Goal: Find specific page/section: Find specific page/section

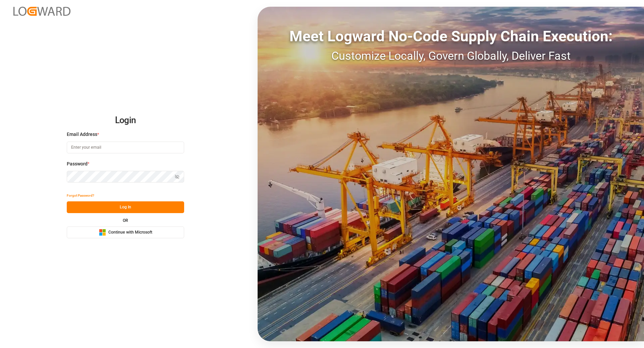
click at [137, 230] on span "Continue with Microsoft" at bounding box center [130, 232] width 44 height 6
click at [133, 235] on span "Continue with Microsoft" at bounding box center [130, 232] width 44 height 6
click at [148, 231] on span "Continue with Microsoft" at bounding box center [130, 232] width 44 height 6
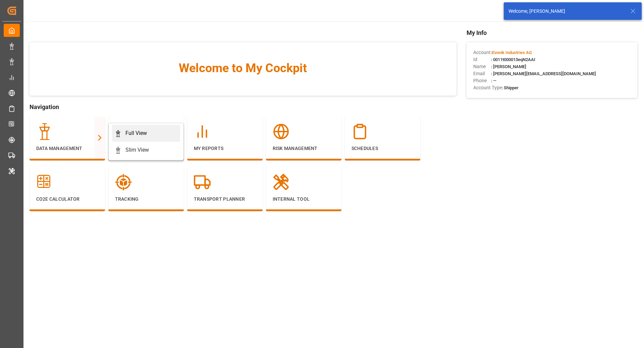
click at [143, 135] on div "Full View" at bounding box center [135, 133] width 21 height 8
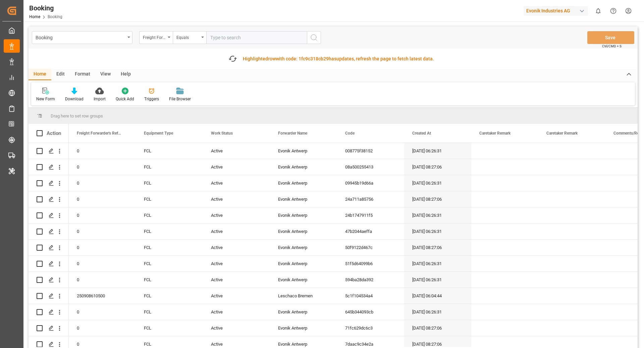
click at [81, 75] on div "Format" at bounding box center [82, 74] width 25 height 11
click at [47, 101] on div "Filter Rows" at bounding box center [46, 99] width 20 height 6
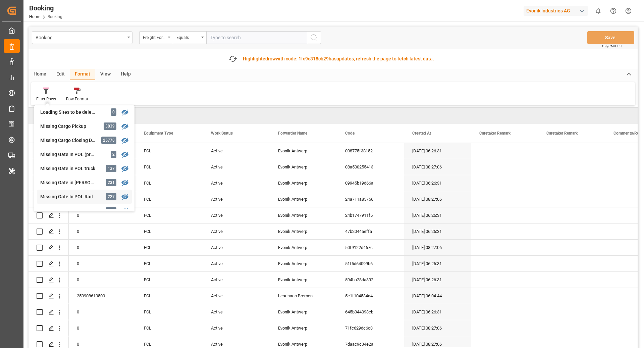
scroll to position [60, 0]
click at [80, 181] on div "Missing Gate in [PERSON_NAME]" at bounding box center [69, 182] width 59 height 7
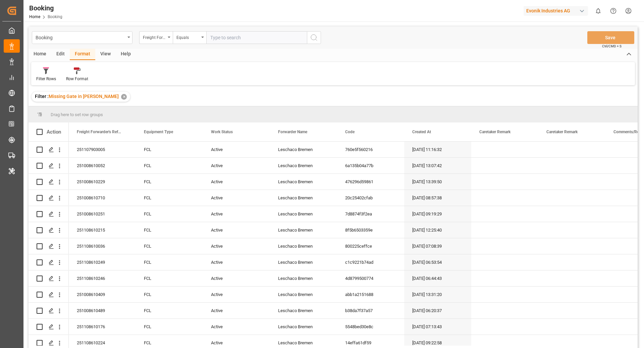
click at [103, 55] on div "View" at bounding box center [105, 54] width 20 height 11
click at [45, 76] on div "Default" at bounding box center [42, 79] width 13 height 6
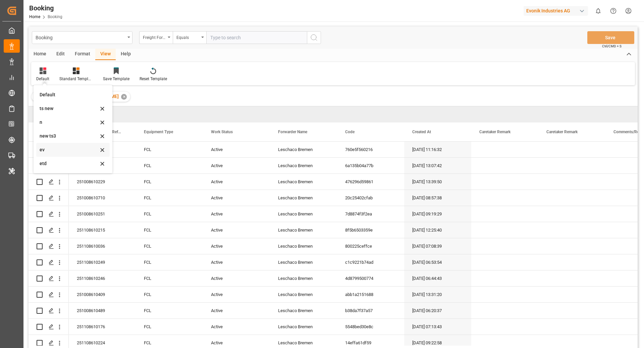
click at [52, 150] on div "ev" at bounding box center [69, 149] width 59 height 7
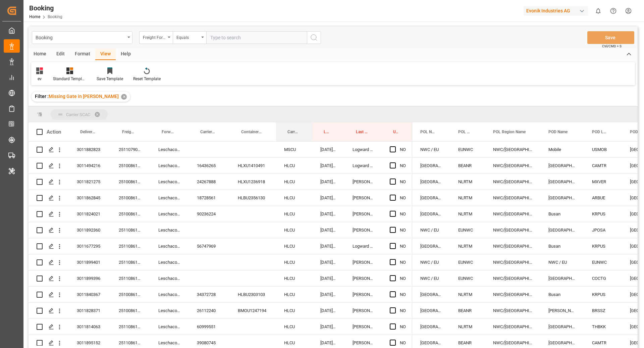
drag, startPoint x: 286, startPoint y: 131, endPoint x: 288, endPoint y: 118, distance: 12.2
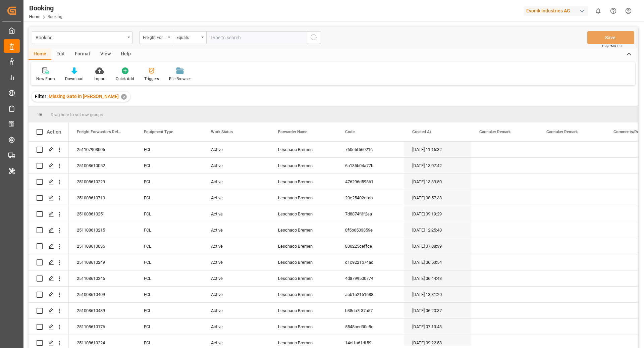
click at [560, 12] on div "Evonik Industries AG" at bounding box center [556, 11] width 64 height 10
type input "stepan"
click at [564, 45] on div "ST [PERSON_NAME]-C6OGII" at bounding box center [557, 45] width 114 height 15
